Goal: Task Accomplishment & Management: Use online tool/utility

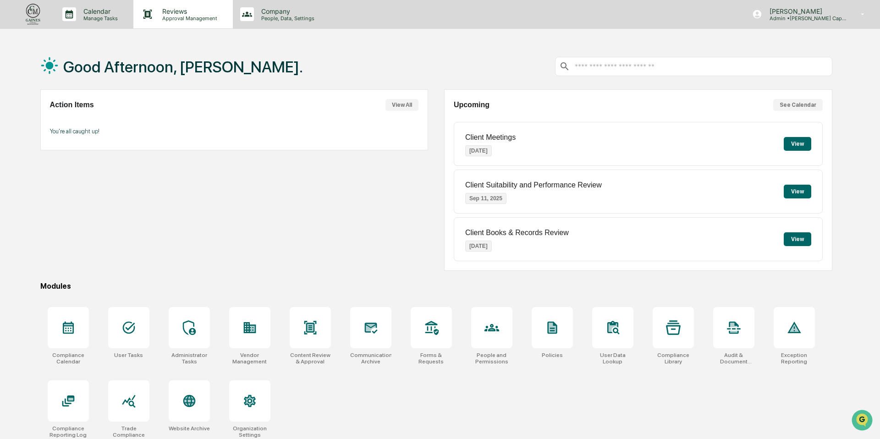
click at [181, 15] on div "Reviews Approval Management" at bounding box center [188, 14] width 67 height 14
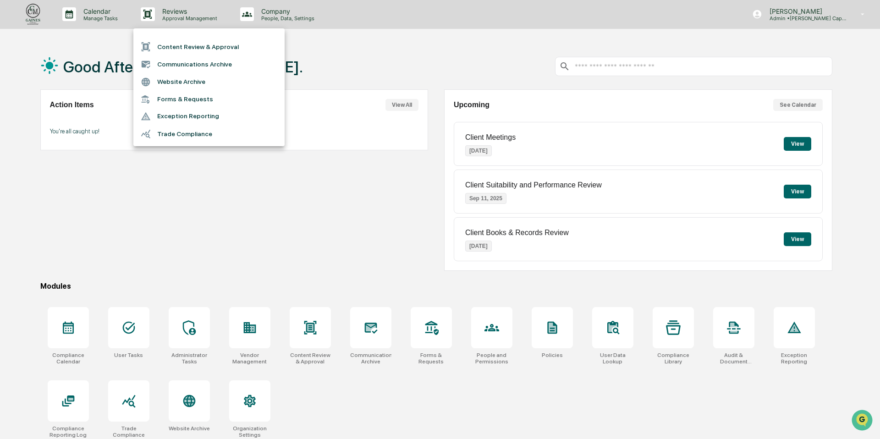
click at [278, 9] on div at bounding box center [440, 219] width 880 height 439
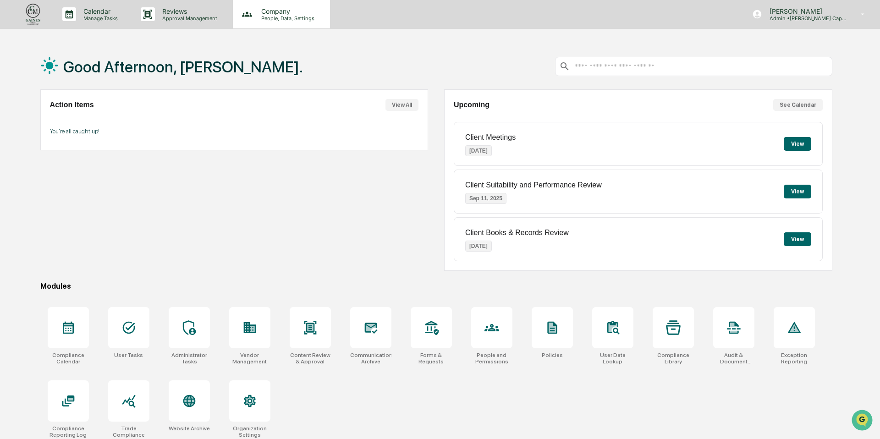
click at [268, 14] on p "Company" at bounding box center [286, 11] width 65 height 8
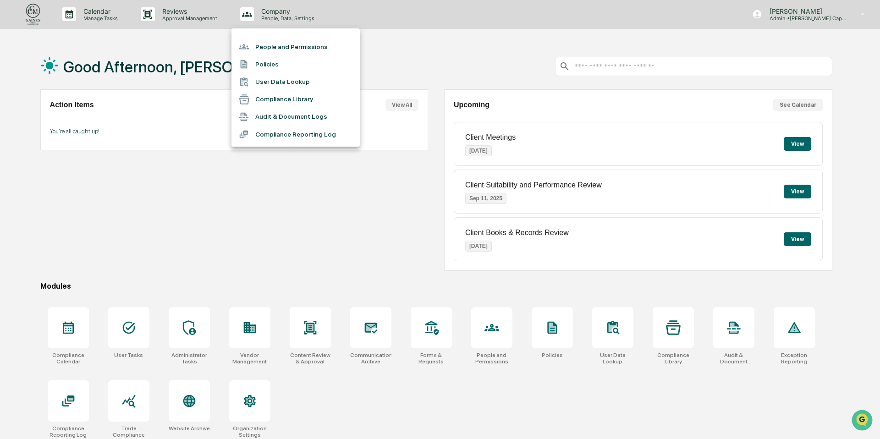
click at [264, 83] on li "User Data Lookup" at bounding box center [295, 81] width 128 height 17
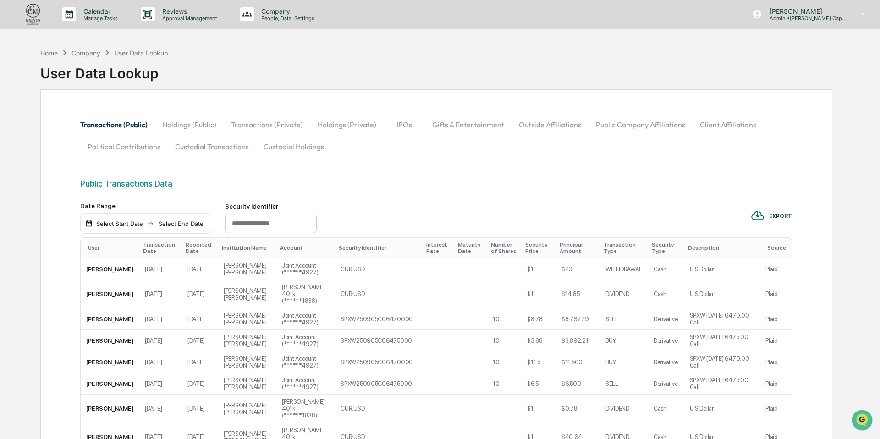
click at [539, 123] on button "Outside Affiliations" at bounding box center [550, 125] width 77 height 22
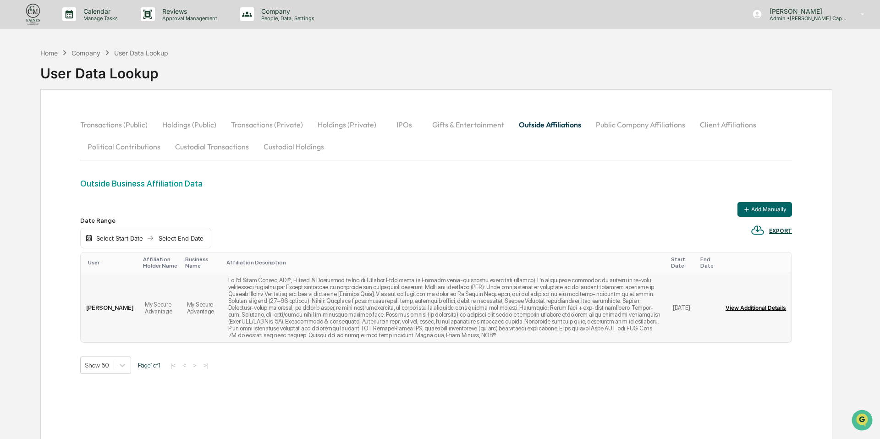
click at [759, 310] on button "View Additional Details" at bounding box center [756, 308] width 61 height 15
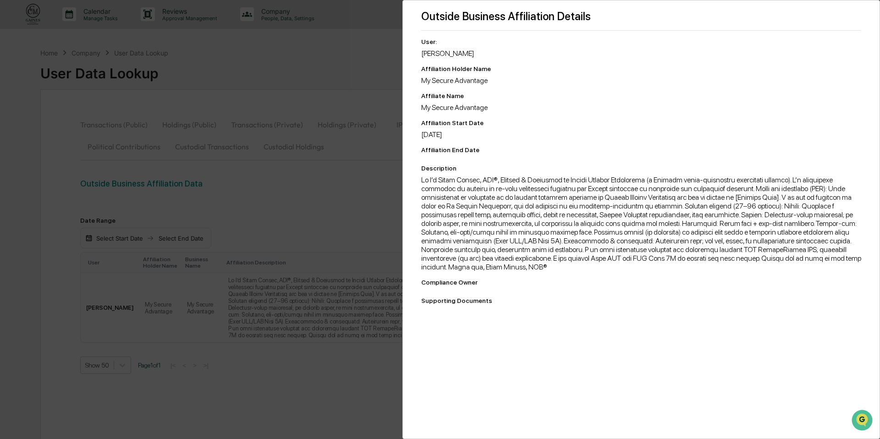
click at [365, 95] on div "Outside Business Affiliation Details User: [PERSON_NAME] Affiliation Holder Nam…" at bounding box center [440, 219] width 880 height 439
